Goal: Check status

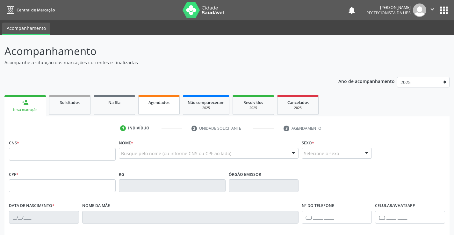
click at [167, 109] on link "Agendados" at bounding box center [158, 105] width 41 height 20
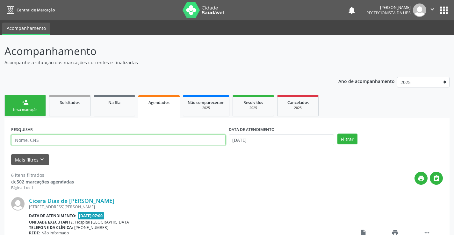
click at [32, 141] on input "text" at bounding box center [118, 140] width 214 height 11
type input "160362889490006"
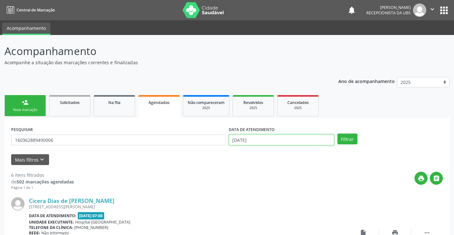
click at [266, 136] on input "[DATE]" at bounding box center [281, 140] width 105 height 11
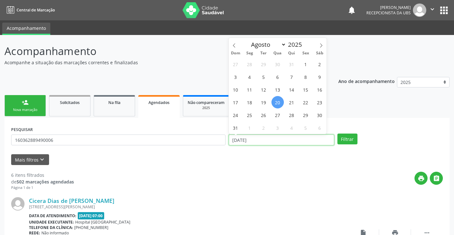
click at [265, 137] on input "[DATE]" at bounding box center [281, 140] width 105 height 11
click at [262, 140] on input "[DATE]" at bounding box center [281, 140] width 105 height 11
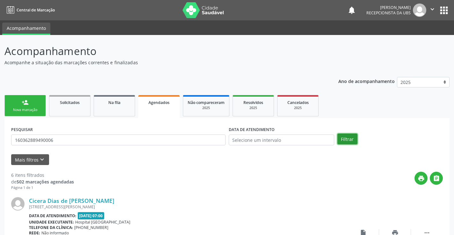
click at [351, 139] on button "Filtrar" at bounding box center [347, 139] width 20 height 11
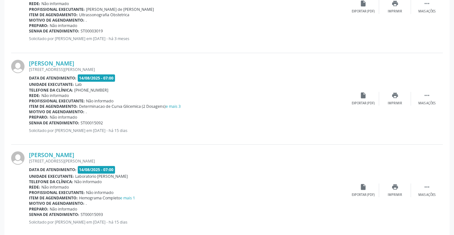
scroll to position [333, 0]
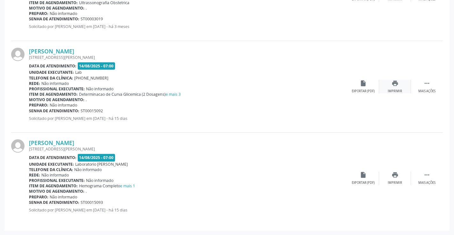
click at [395, 85] on icon "print" at bounding box center [394, 83] width 7 height 7
click at [394, 177] on icon "print" at bounding box center [394, 175] width 7 height 7
